Goal: Transaction & Acquisition: Purchase product/service

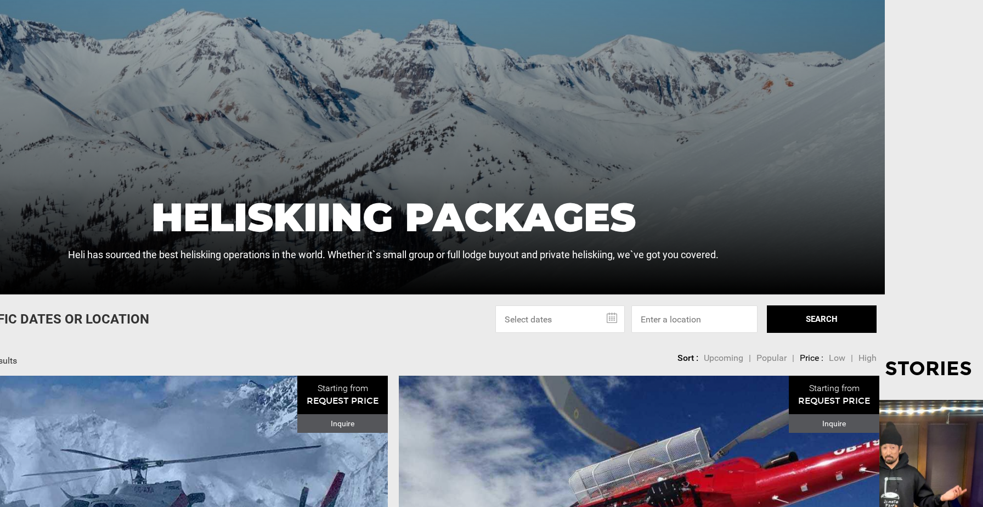
scroll to position [156, 98]
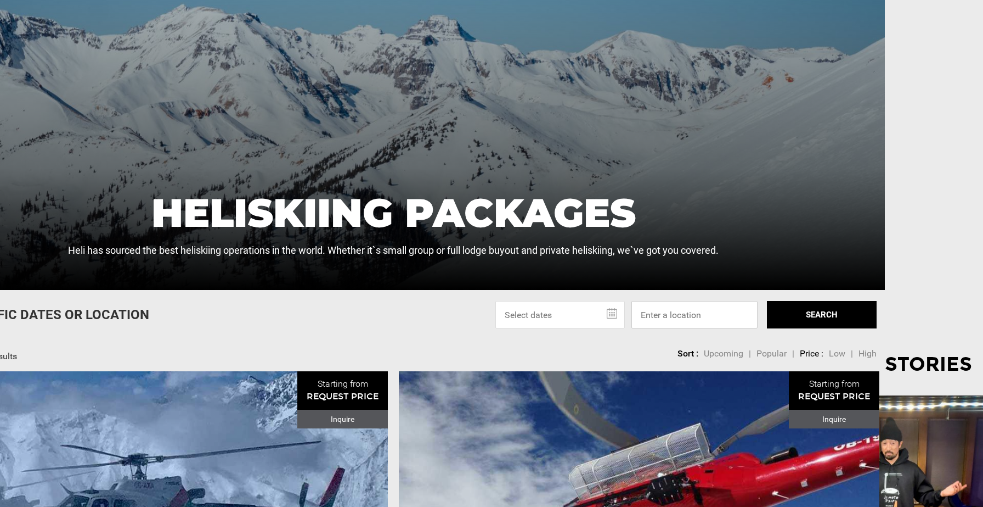
click at [672, 316] on input at bounding box center [695, 314] width 126 height 27
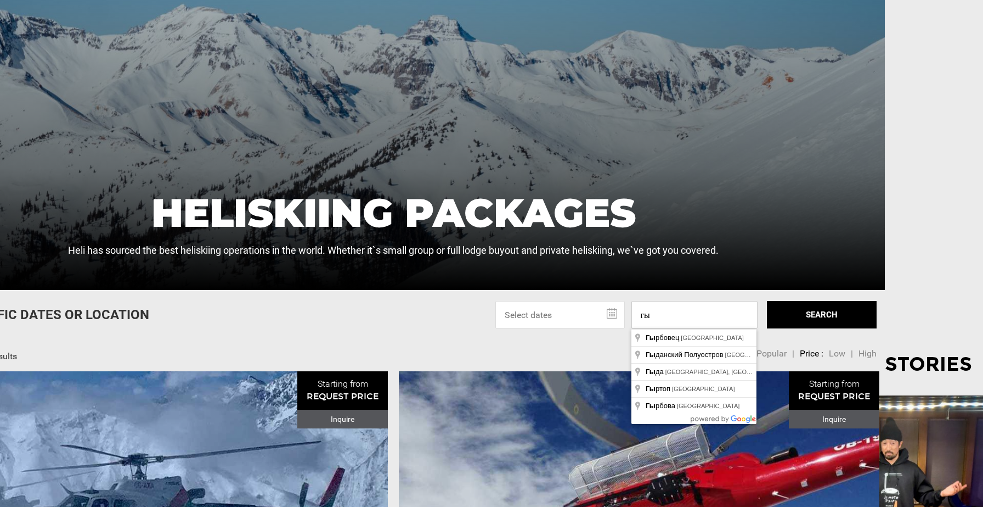
type input "г"
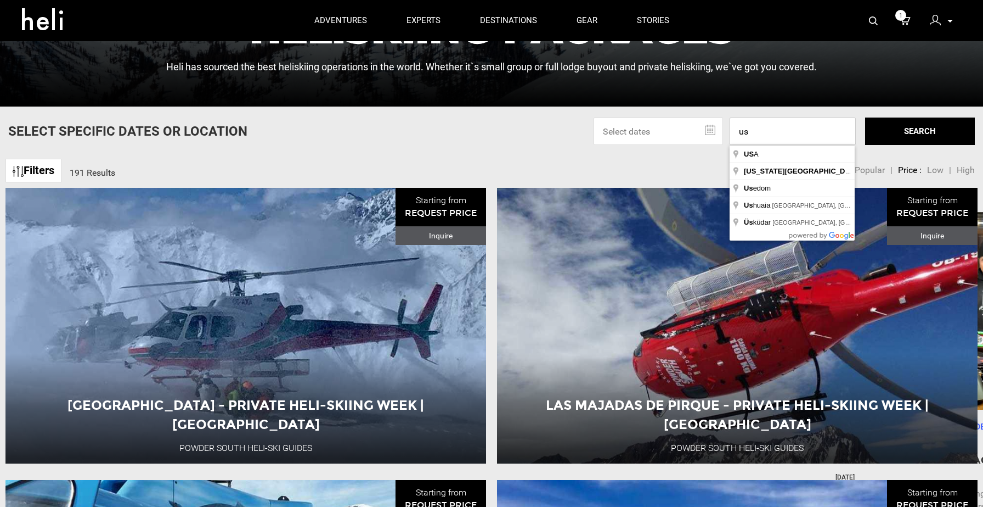
scroll to position [0, 0]
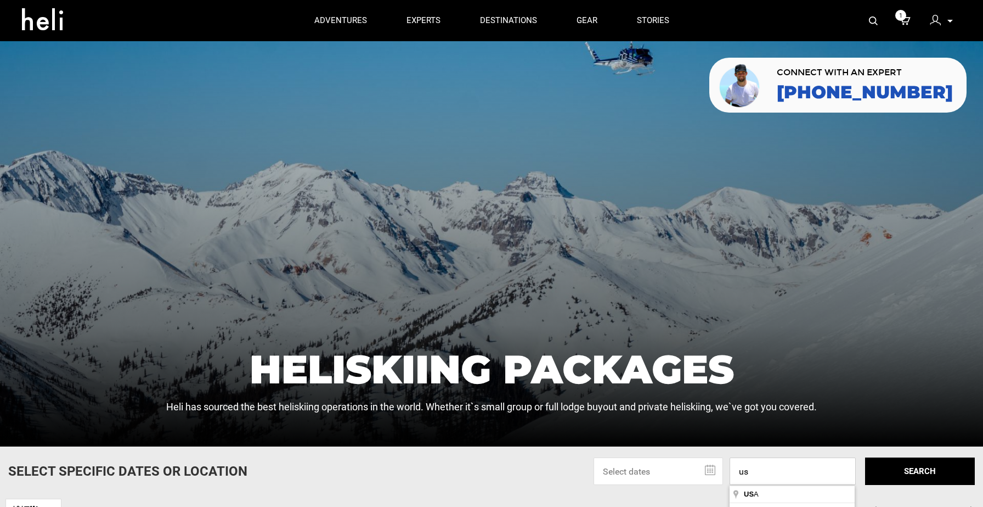
type input "us"
click at [906, 23] on icon at bounding box center [905, 21] width 11 height 14
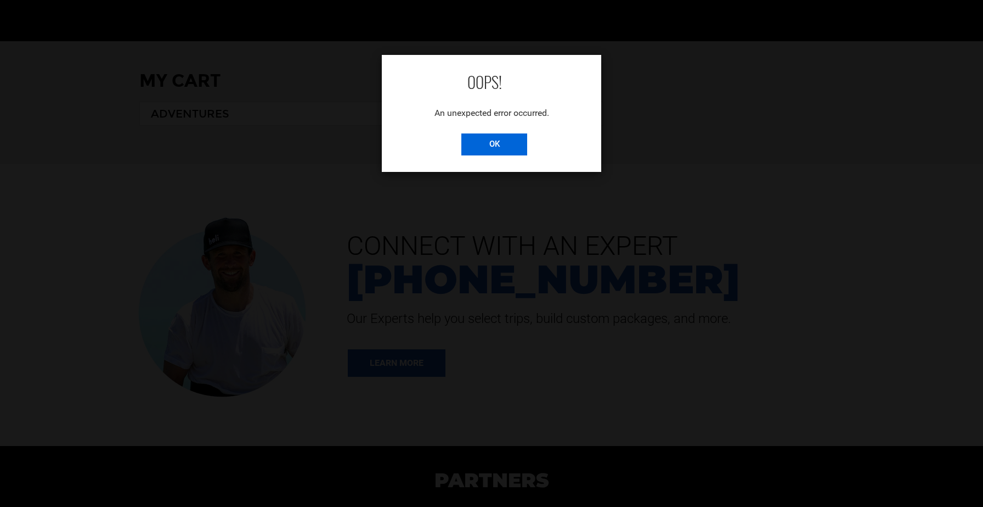
click at [499, 142] on input "OK" at bounding box center [495, 144] width 66 height 22
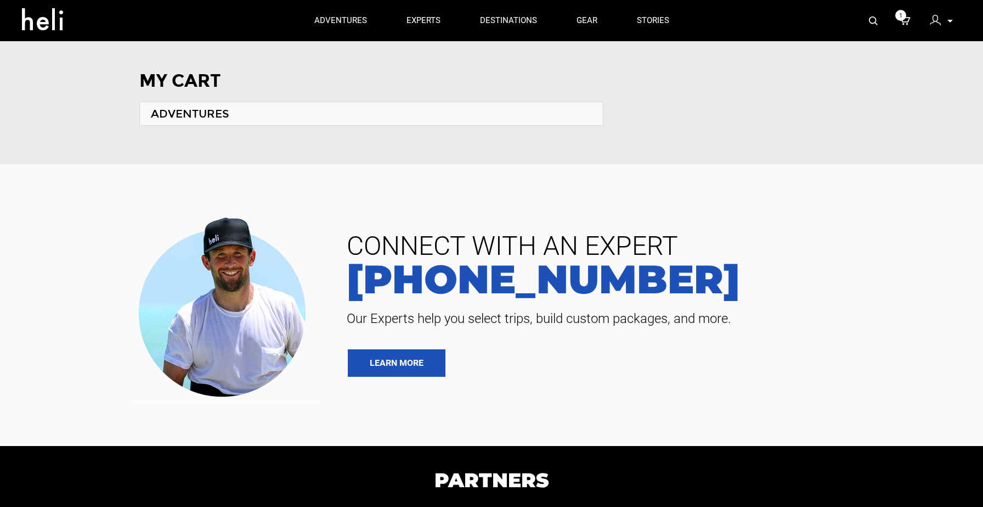
click at [872, 21] on img at bounding box center [873, 20] width 9 height 9
click at [905, 21] on icon at bounding box center [905, 21] width 11 height 14
click at [904, 20] on icon at bounding box center [905, 21] width 11 height 14
click at [711, 81] on h1 "MY CART" at bounding box center [491, 80] width 705 height 19
click at [952, 23] on p at bounding box center [950, 21] width 7 height 13
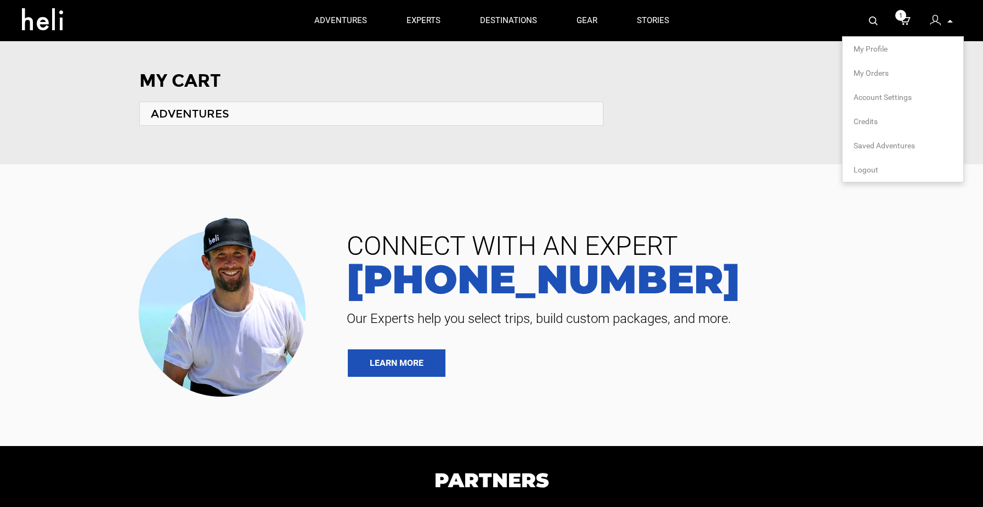
click at [791, 92] on div "MY CART ADVENTURES" at bounding box center [492, 109] width 738 height 76
